Goal: Information Seeking & Learning: Learn about a topic

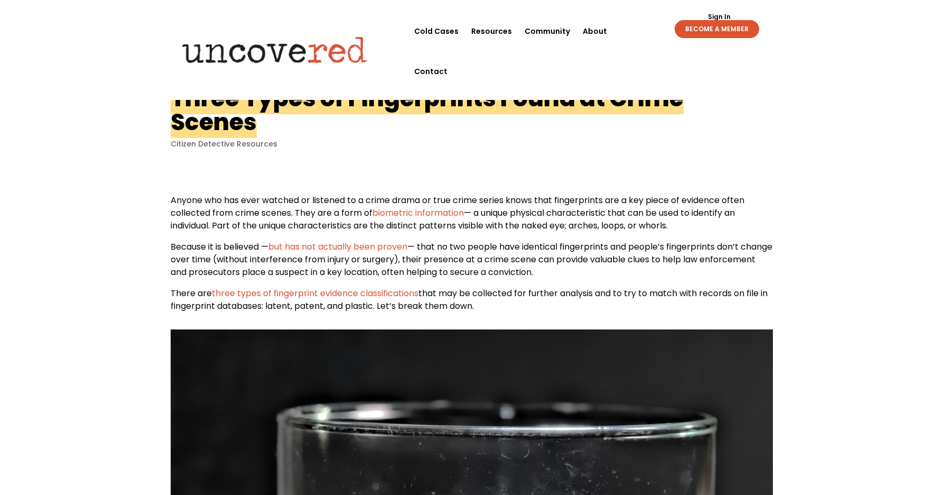
scroll to position [4, 0]
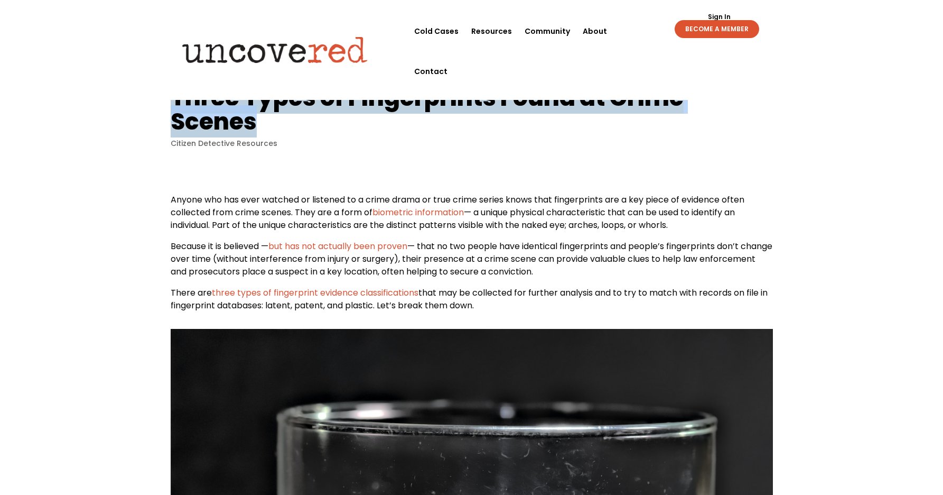
drag, startPoint x: 257, startPoint y: 125, endPoint x: 182, endPoint y: 110, distance: 75.9
copy h1 "Three Types of Fingerprints Found at Crime Scenes"
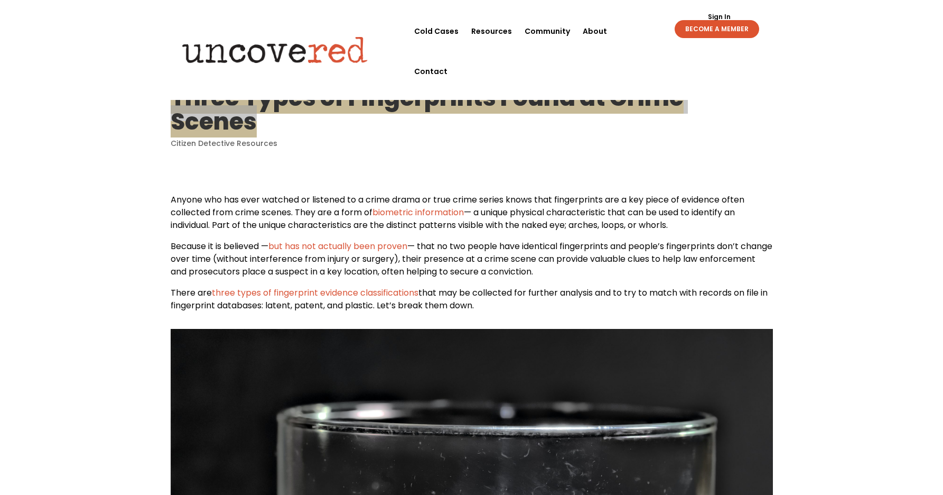
scroll to position [0, 0]
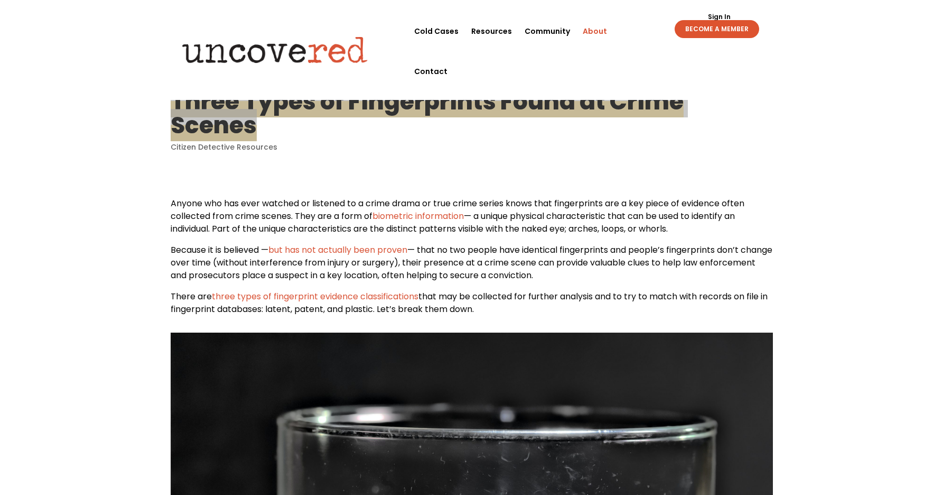
click at [590, 31] on link "About" at bounding box center [595, 31] width 24 height 40
